Goal: Task Accomplishment & Management: Use online tool/utility

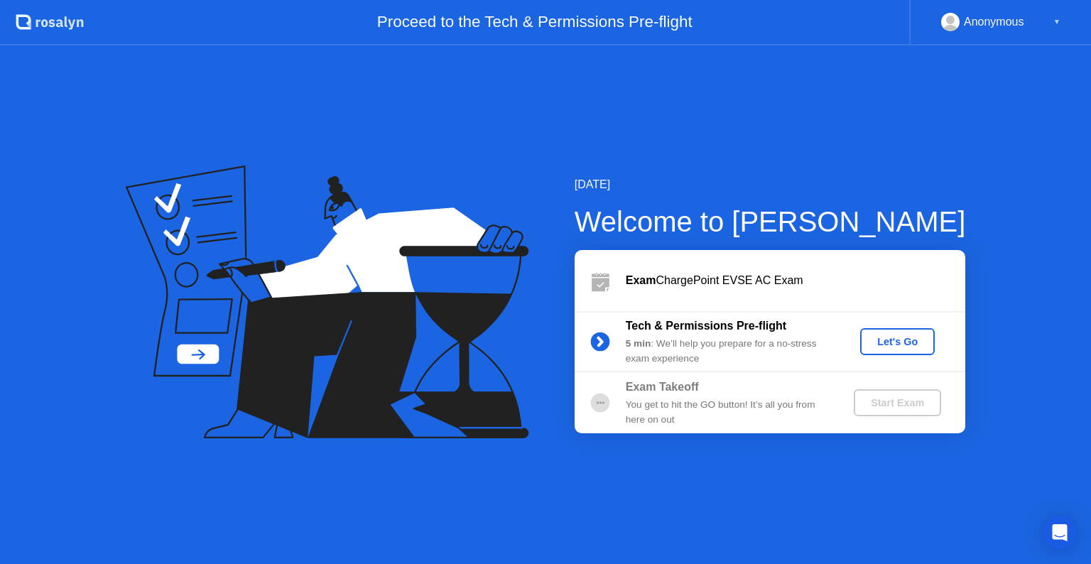
click at [478, 178] on icon at bounding box center [327, 301] width 403 height 273
click at [901, 343] on div "Let's Go" at bounding box center [897, 341] width 63 height 11
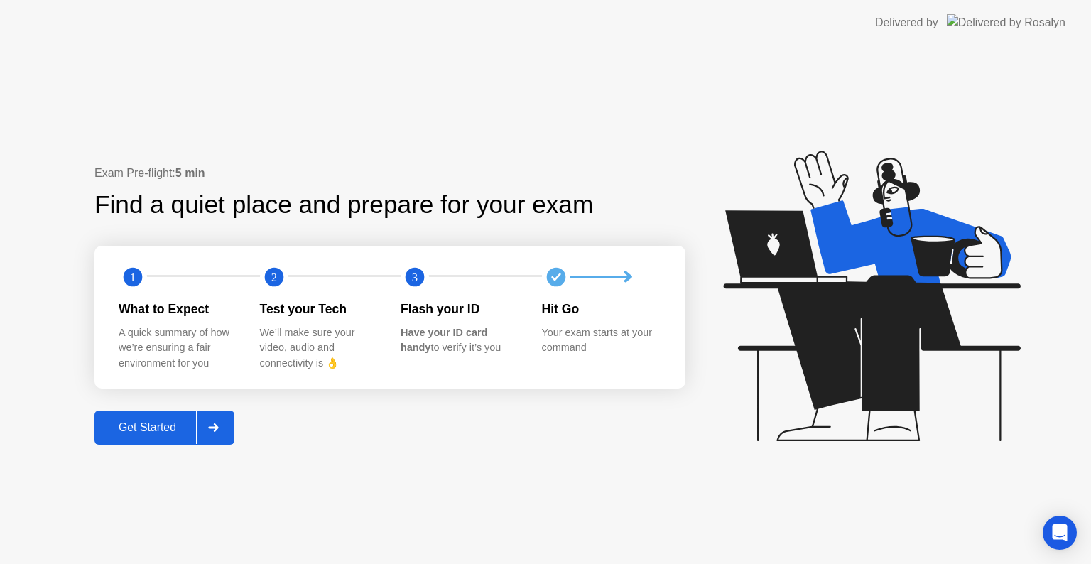
click at [171, 423] on div "Get Started" at bounding box center [147, 427] width 97 height 13
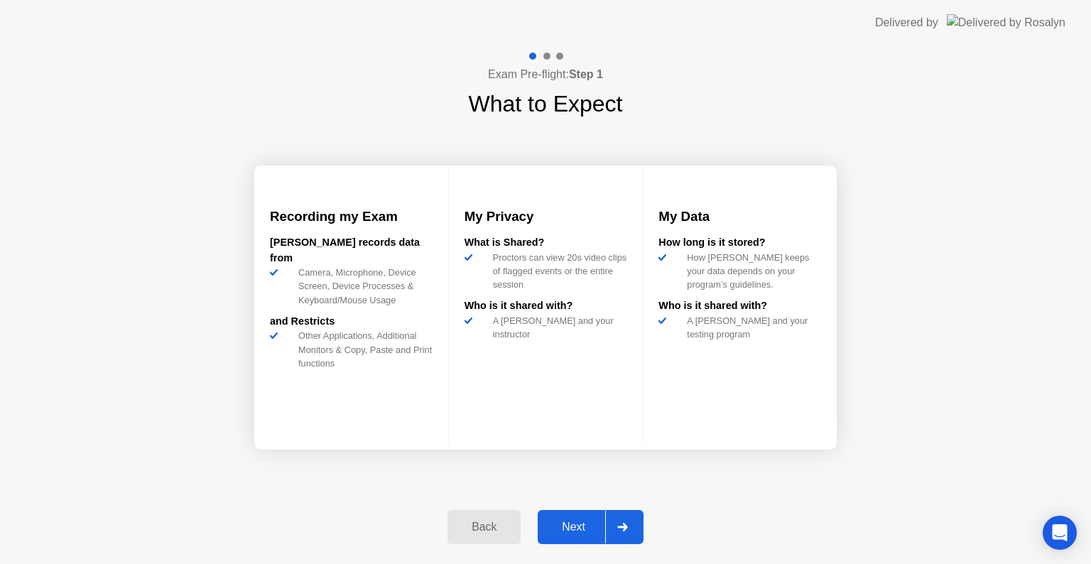
click at [465, 517] on button "Back" at bounding box center [483, 527] width 73 height 34
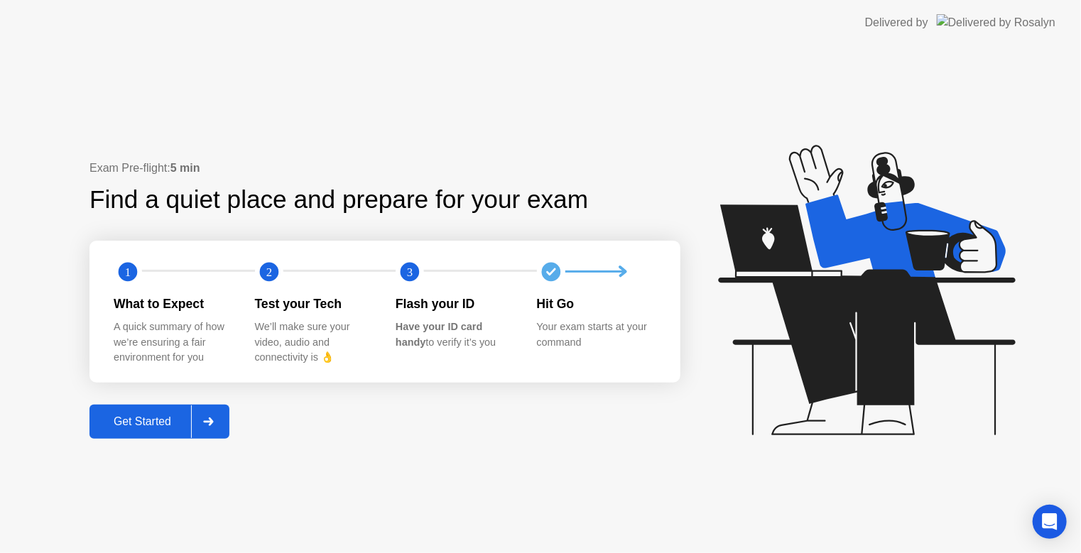
drag, startPoint x: 337, startPoint y: 261, endPoint x: 344, endPoint y: 324, distance: 62.8
click at [344, 324] on div "1 2 3 What to Expect A quick summary of how we’re ensuring a fair environment f…" at bounding box center [384, 312] width 591 height 142
click at [259, 46] on div "Exam Pre-flight: 5 min Find a quiet place and prepare for your exam 1 2 3 What …" at bounding box center [540, 299] width 1081 height 508
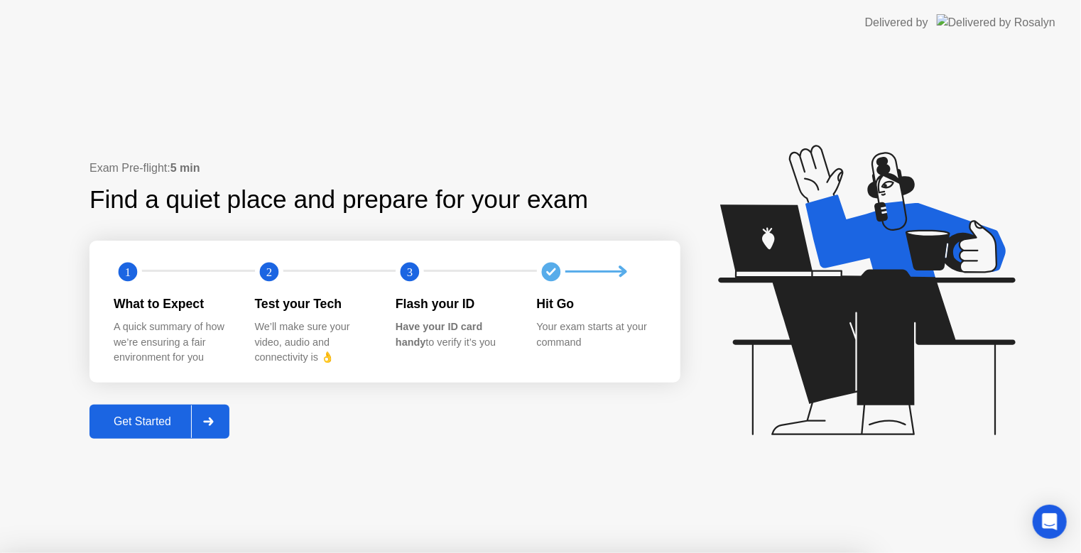
drag, startPoint x: 388, startPoint y: 325, endPoint x: 352, endPoint y: 369, distance: 57.6
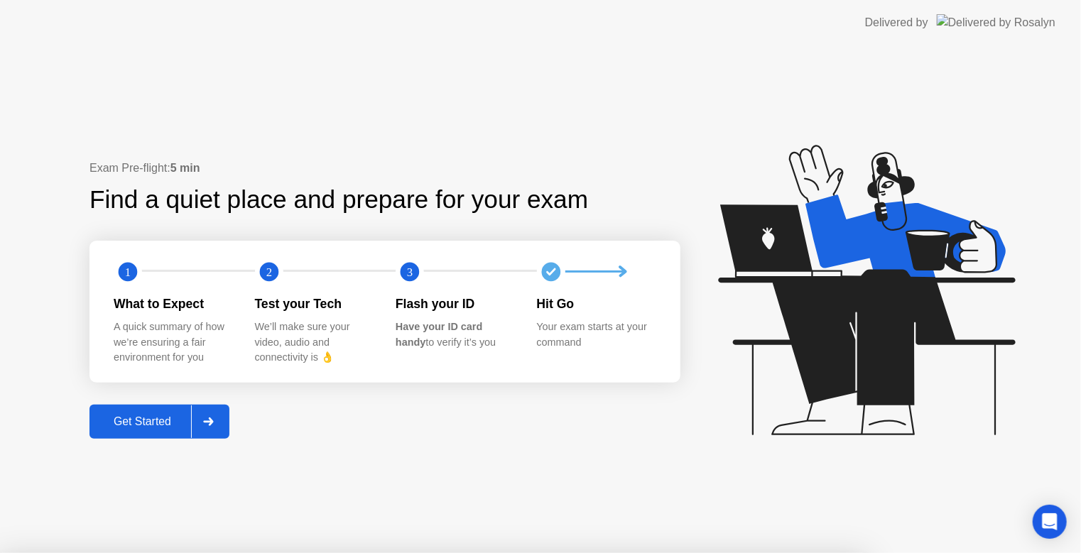
click at [126, 553] on div at bounding box center [540, 553] width 1081 height 0
drag, startPoint x: 126, startPoint y: 416, endPoint x: 202, endPoint y: 430, distance: 77.2
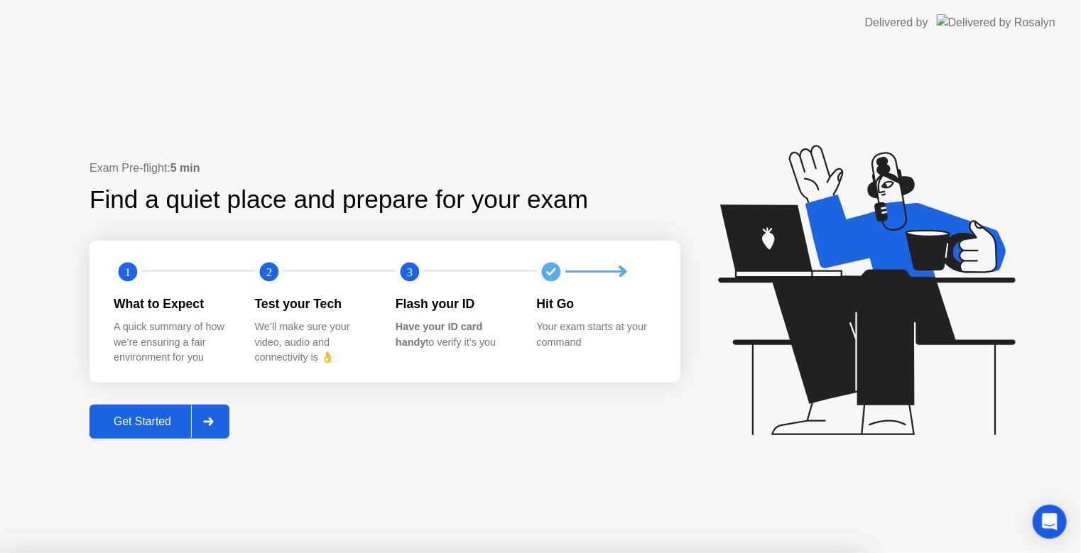
click at [202, 553] on div at bounding box center [540, 553] width 1081 height 0
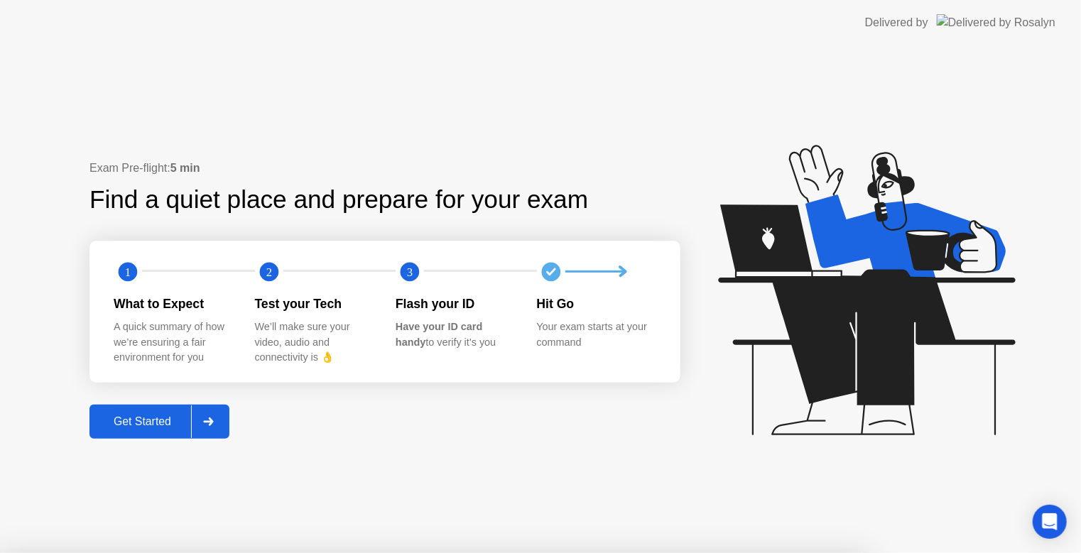
click at [202, 553] on div at bounding box center [540, 553] width 1081 height 0
click at [323, 553] on div at bounding box center [540, 553] width 1081 height 0
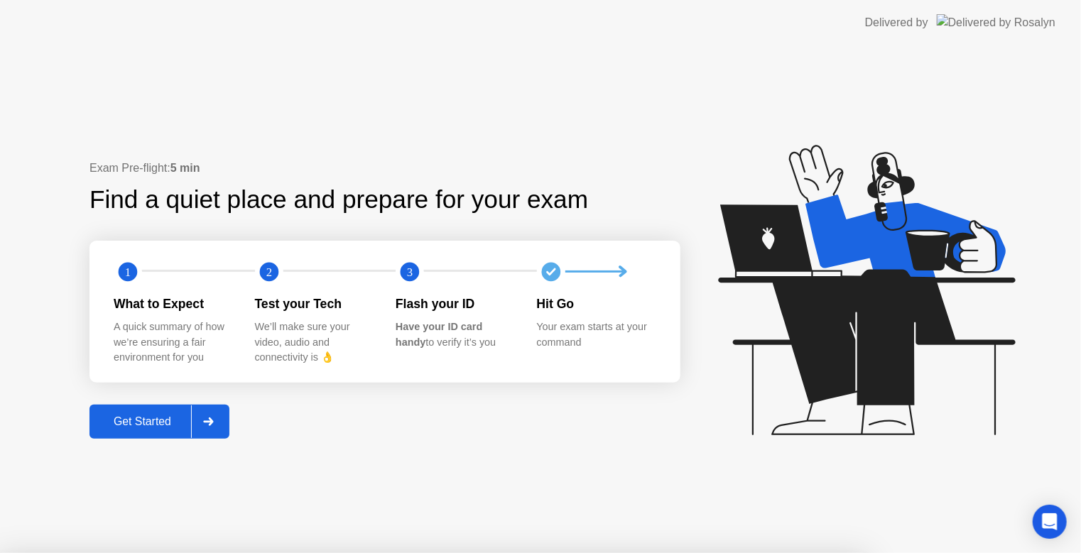
click at [323, 553] on div at bounding box center [540, 553] width 1081 height 0
drag, startPoint x: 323, startPoint y: 70, endPoint x: 359, endPoint y: 153, distance: 90.4
click at [359, 553] on div at bounding box center [540, 553] width 1081 height 0
